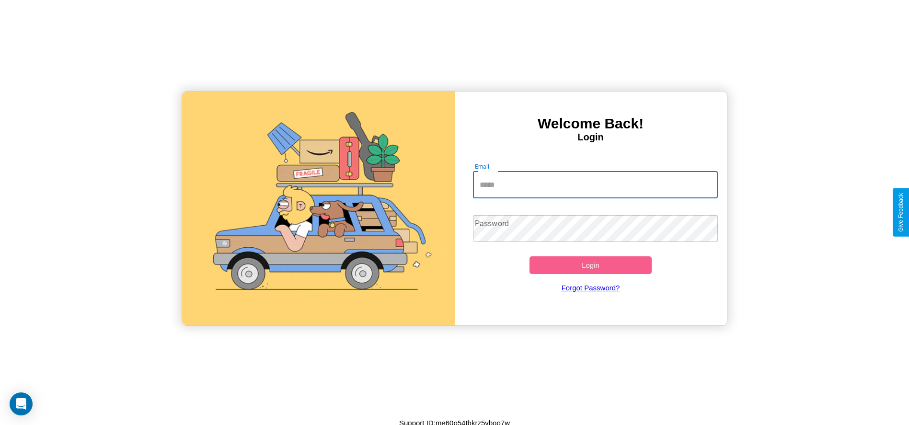
click at [595, 185] on input "Email" at bounding box center [595, 185] width 245 height 27
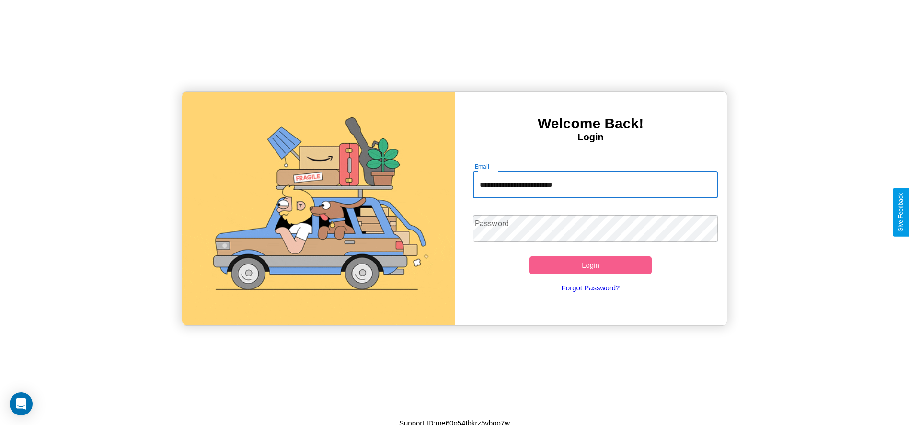
type input "**********"
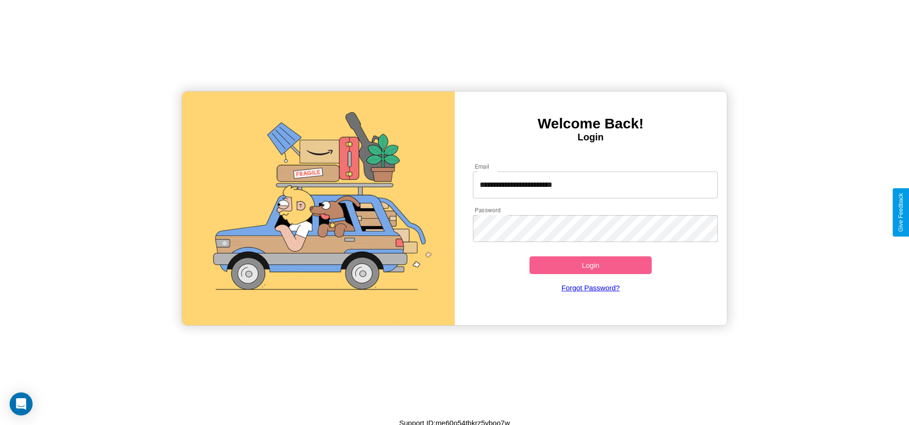
click at [590, 265] on button "Login" at bounding box center [591, 265] width 123 height 18
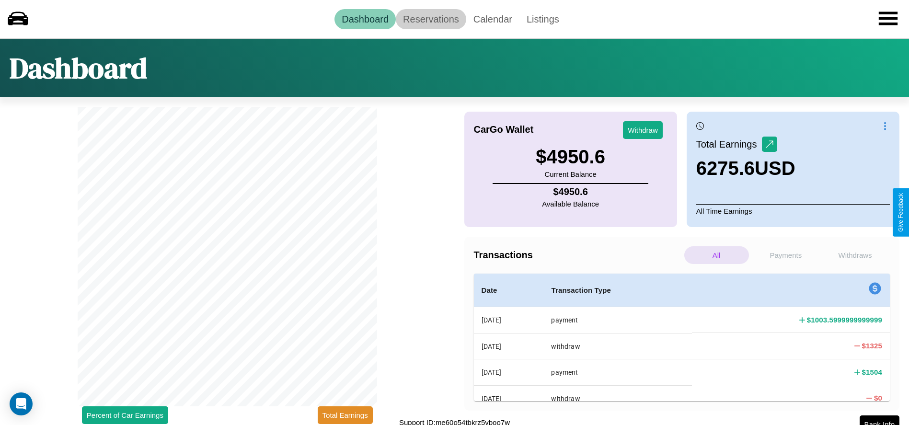
click at [431, 19] on link "Reservations" at bounding box center [431, 19] width 70 height 20
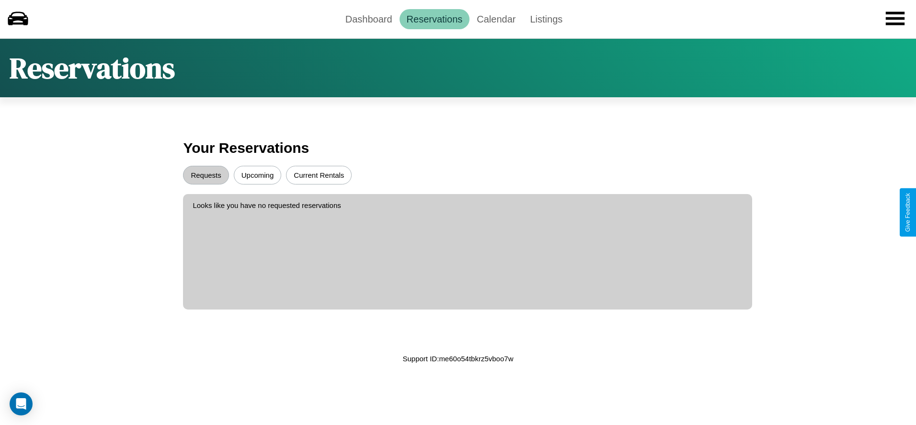
click at [257, 175] on button "Upcoming" at bounding box center [258, 175] width 48 height 19
click at [206, 175] on button "Requests" at bounding box center [206, 175] width 46 height 19
click at [369, 19] on link "Dashboard" at bounding box center [368, 19] width 61 height 20
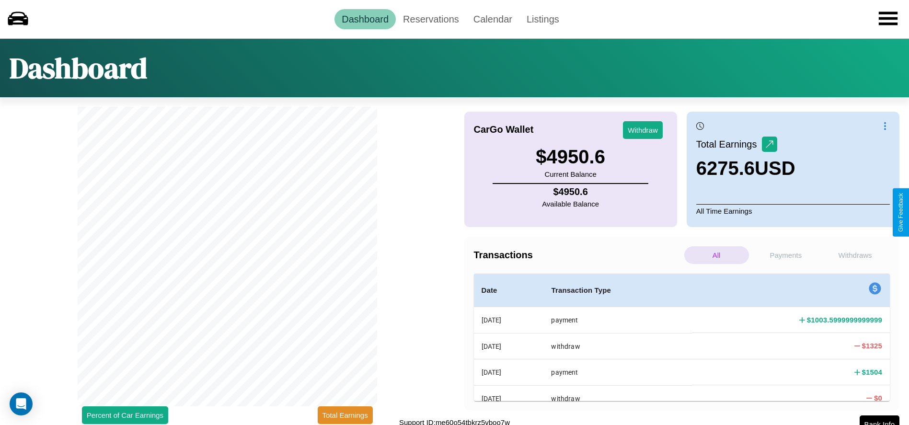
scroll to position [8, 0]
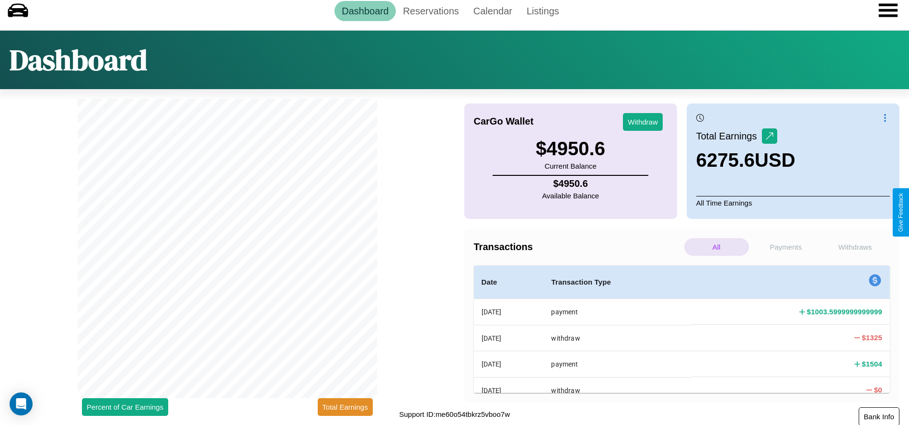
click at [879, 416] on button "Bank Info" at bounding box center [879, 416] width 41 height 19
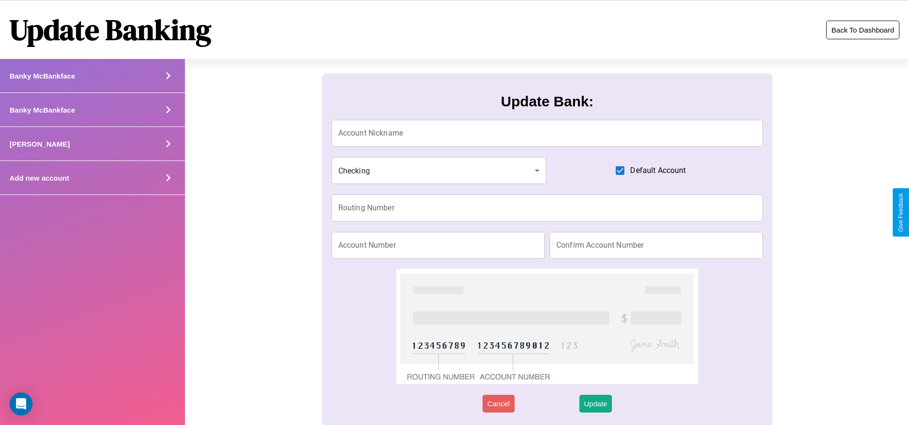
click at [863, 30] on button "Back To Dashboard" at bounding box center [862, 30] width 73 height 19
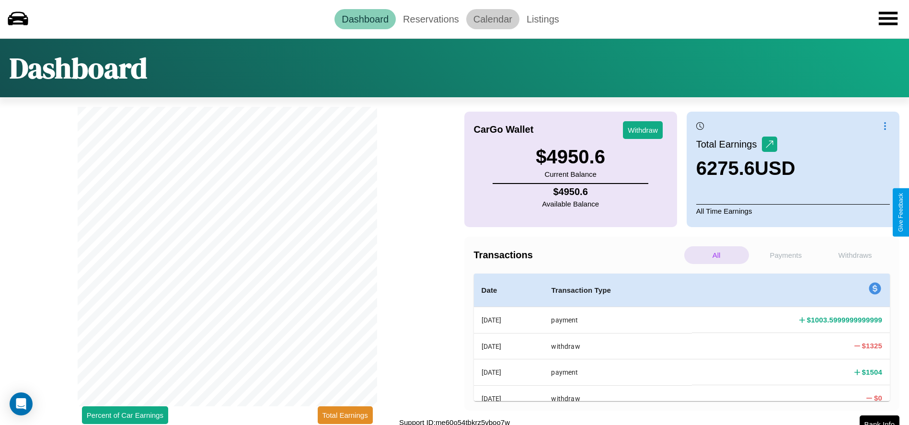
click at [493, 19] on link "Calendar" at bounding box center [492, 19] width 53 height 20
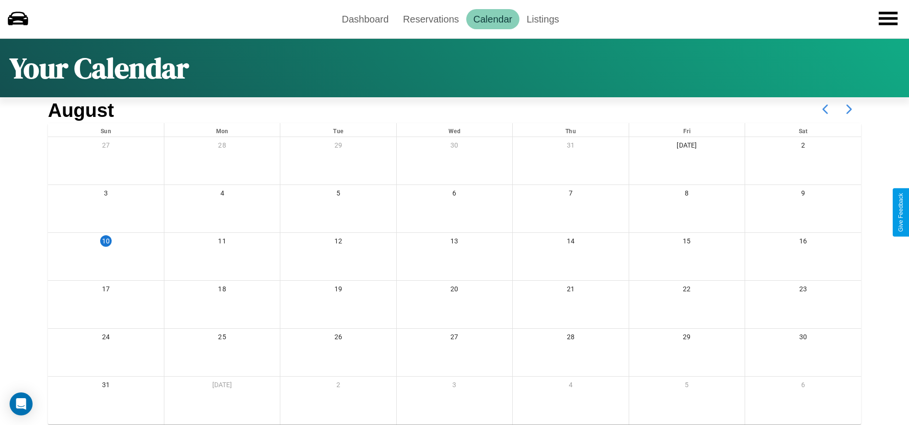
click at [849, 109] on icon at bounding box center [849, 109] width 24 height 24
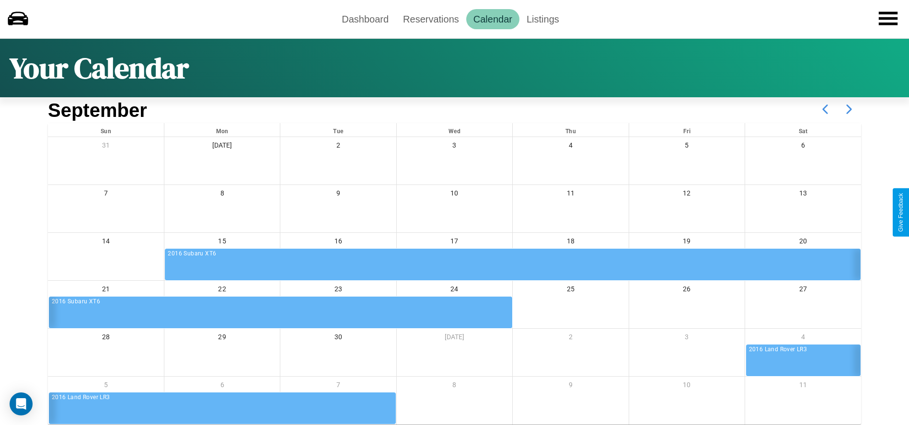
click at [849, 109] on icon at bounding box center [849, 109] width 24 height 24
